Goal: Answer question/provide support: Answer question/provide support

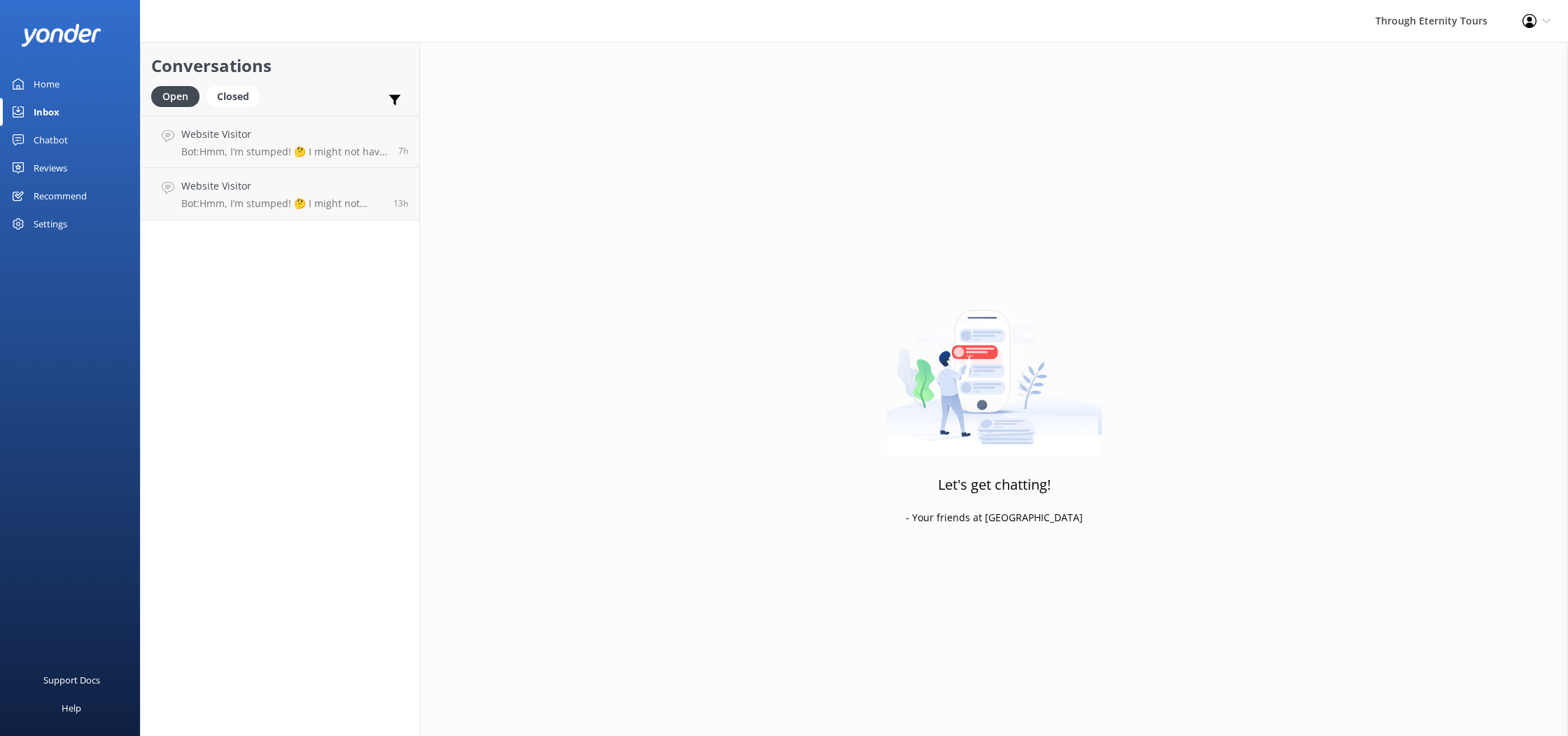
click at [70, 86] on link "Home" at bounding box center [69, 84] width 140 height 28
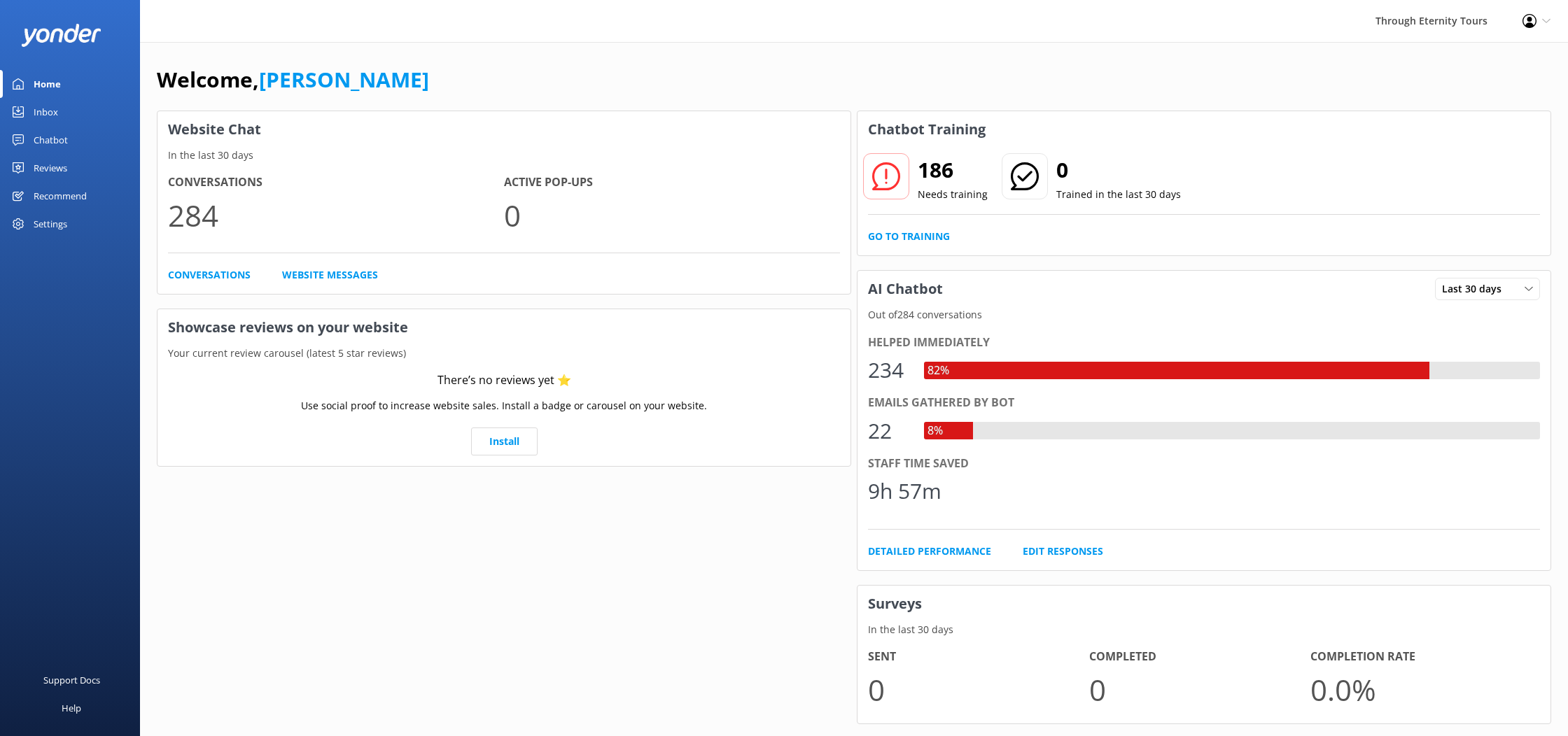
click at [75, 113] on link "Inbox" at bounding box center [69, 112] width 140 height 28
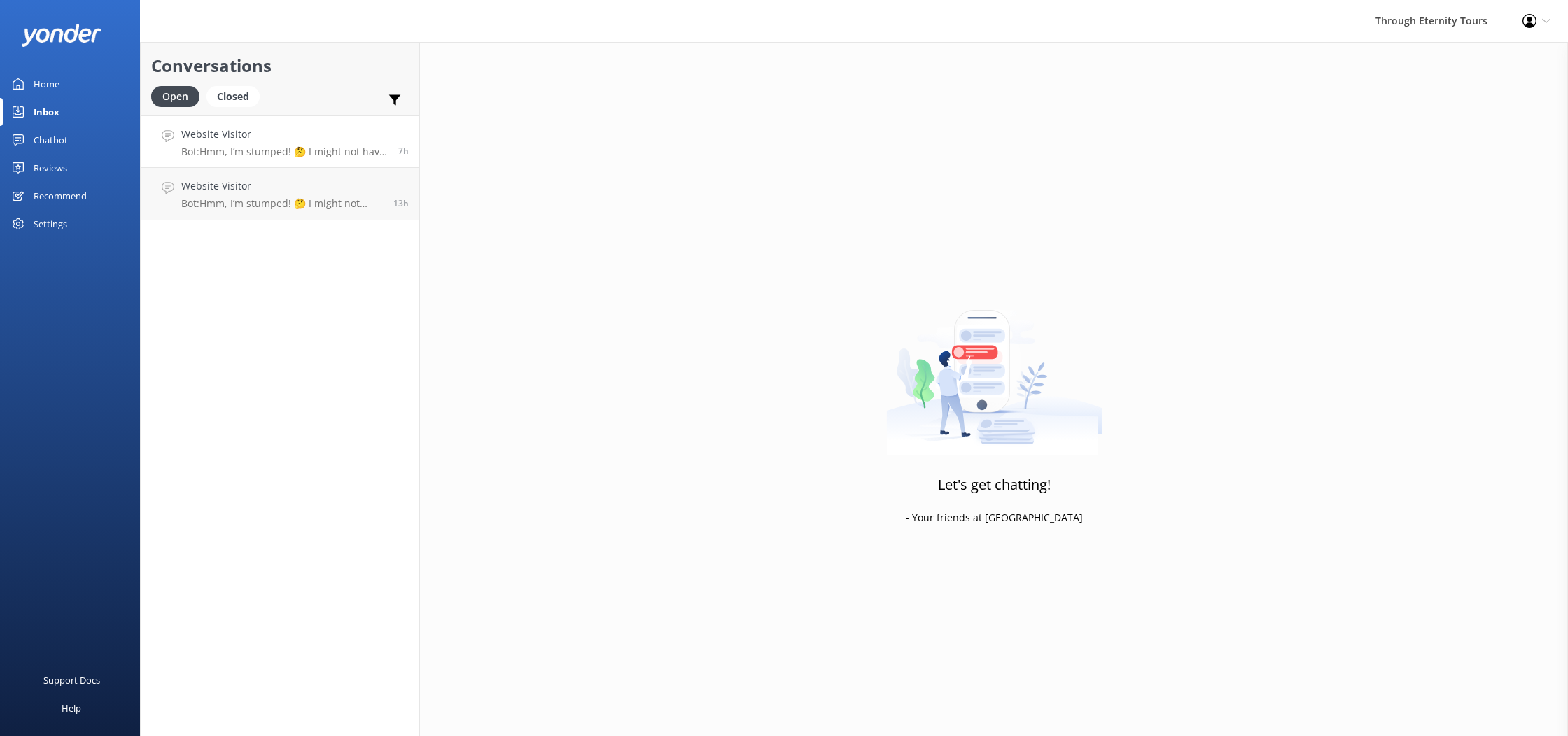
click at [276, 145] on div "Website Visitor Bot: Hmm, I’m stumped! 🤔 I might not have the answer to that on…" at bounding box center [285, 142] width 207 height 30
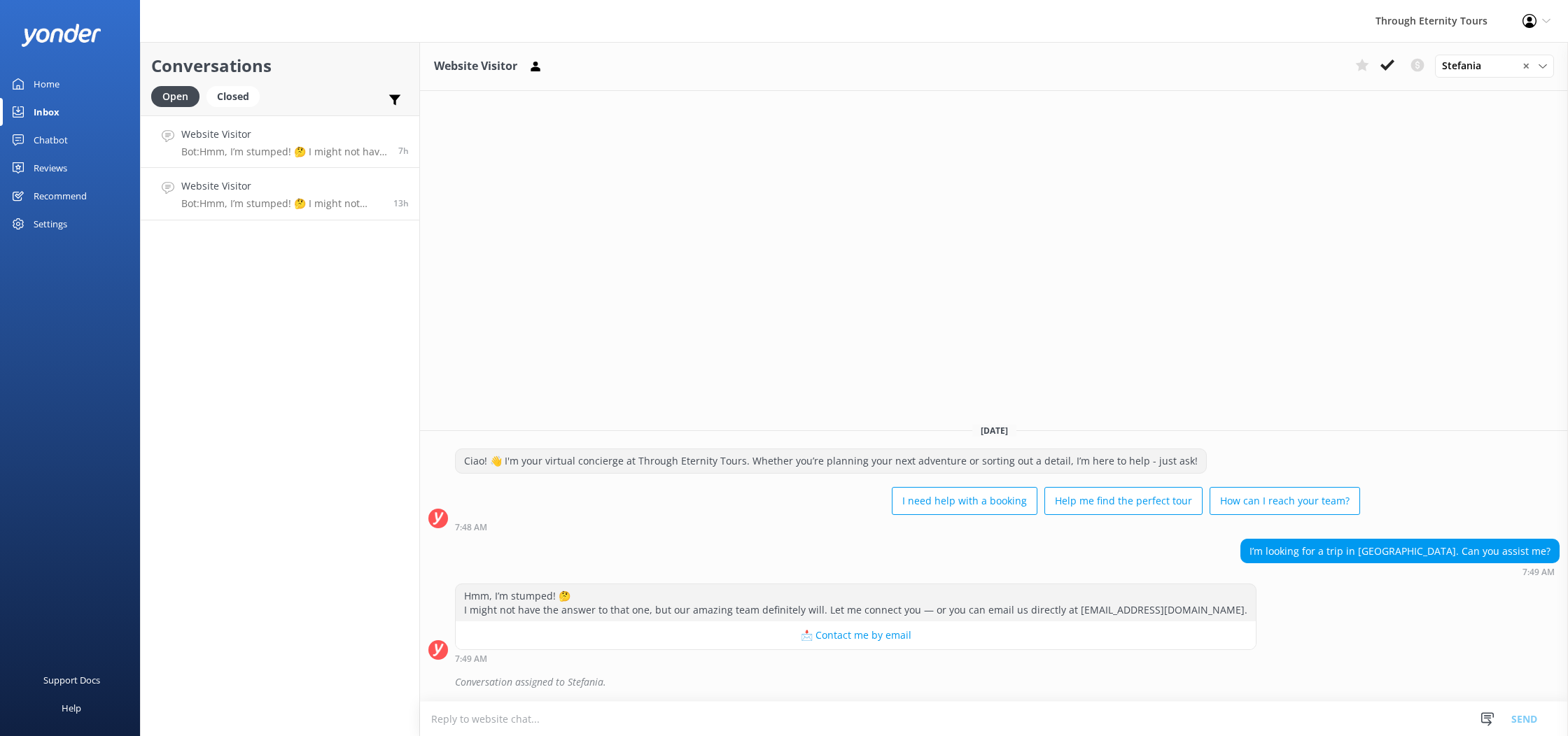
click at [296, 177] on link "Website Visitor Bot: Hmm, I’m stumped! 🤔 I might not have the answer to that on…" at bounding box center [280, 194] width 279 height 53
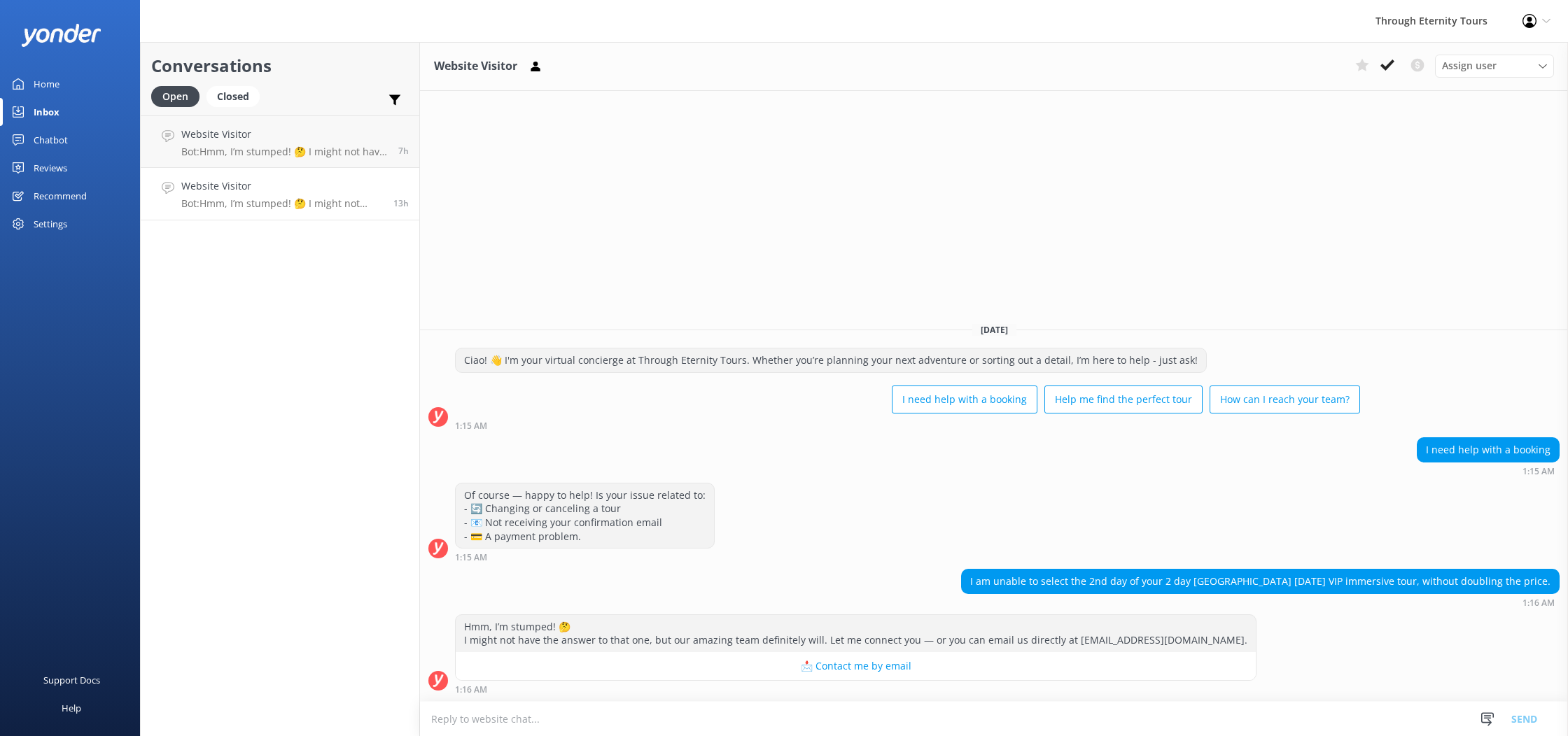
click at [300, 196] on div "Website Visitor Bot: Hmm, I’m stumped! 🤔 I might not have the answer to that on…" at bounding box center [282, 194] width 202 height 30
